Goal: Check status: Check status

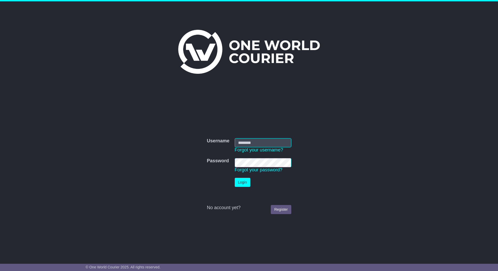
click at [254, 143] on input "Username" at bounding box center [263, 142] width 57 height 9
type input "**********"
click at [241, 183] on button "Login" at bounding box center [243, 182] width 16 height 9
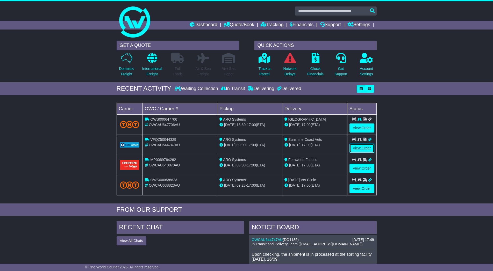
click at [358, 148] on link "View Order" at bounding box center [362, 148] width 25 height 9
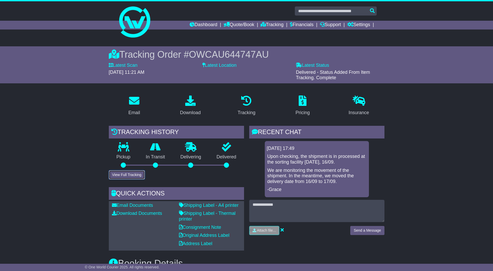
click at [131, 173] on button "View Full Tracking" at bounding box center [127, 175] width 36 height 9
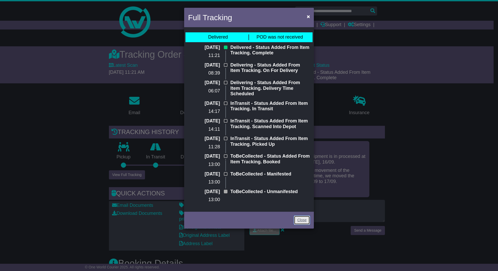
click at [302, 221] on link "Close" at bounding box center [302, 220] width 16 height 9
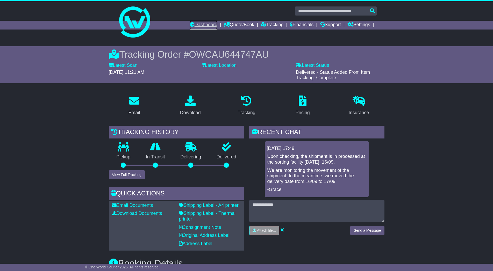
click at [198, 25] on link "Dashboard" at bounding box center [204, 25] width 28 height 9
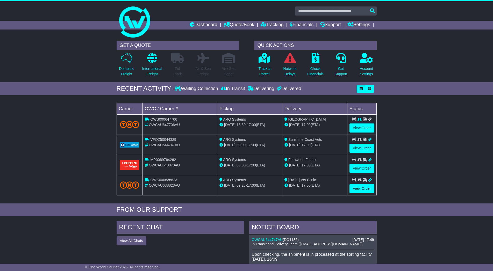
click at [195, 88] on div "Waiting Collection" at bounding box center [197, 89] width 44 height 6
click at [360, 127] on link "View Order" at bounding box center [362, 128] width 25 height 9
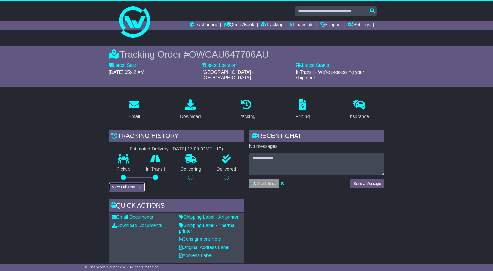
click at [134, 183] on button "View Full Tracking" at bounding box center [127, 187] width 36 height 9
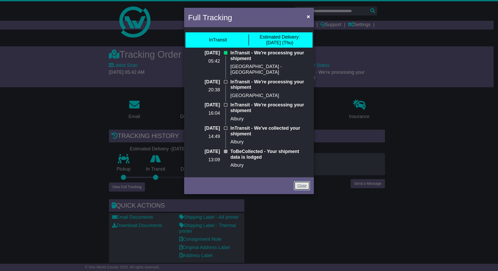
click at [298, 181] on link "Close" at bounding box center [302, 185] width 16 height 9
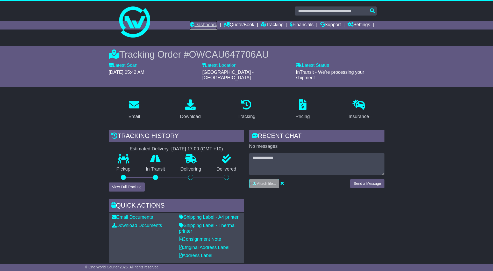
click at [205, 23] on link "Dashboard" at bounding box center [204, 25] width 28 height 9
